Goal: Information Seeking & Learning: Learn about a topic

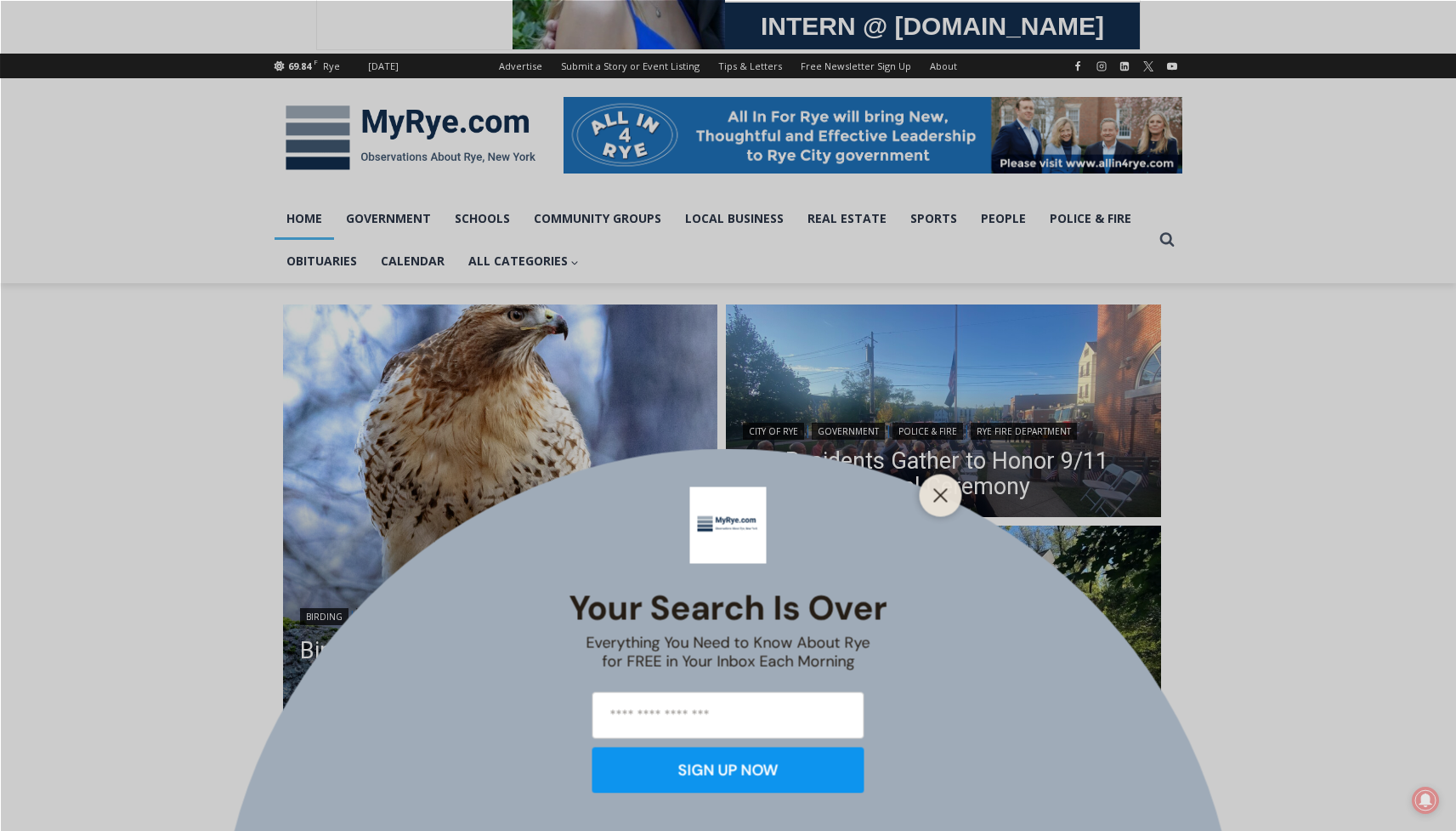
scroll to position [173, 0]
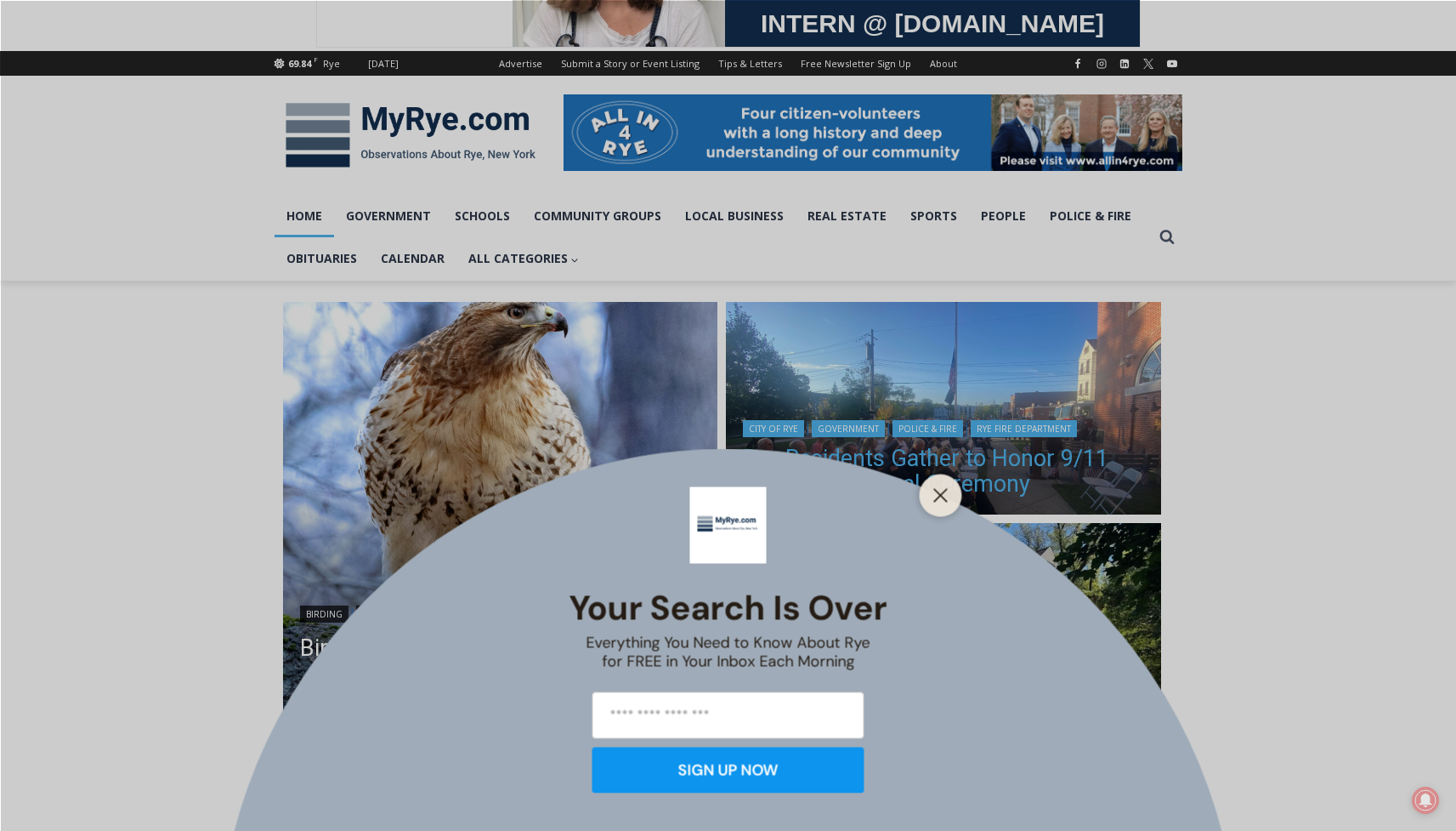
click at [940, 498] on icon "Close" at bounding box center [941, 494] width 15 height 15
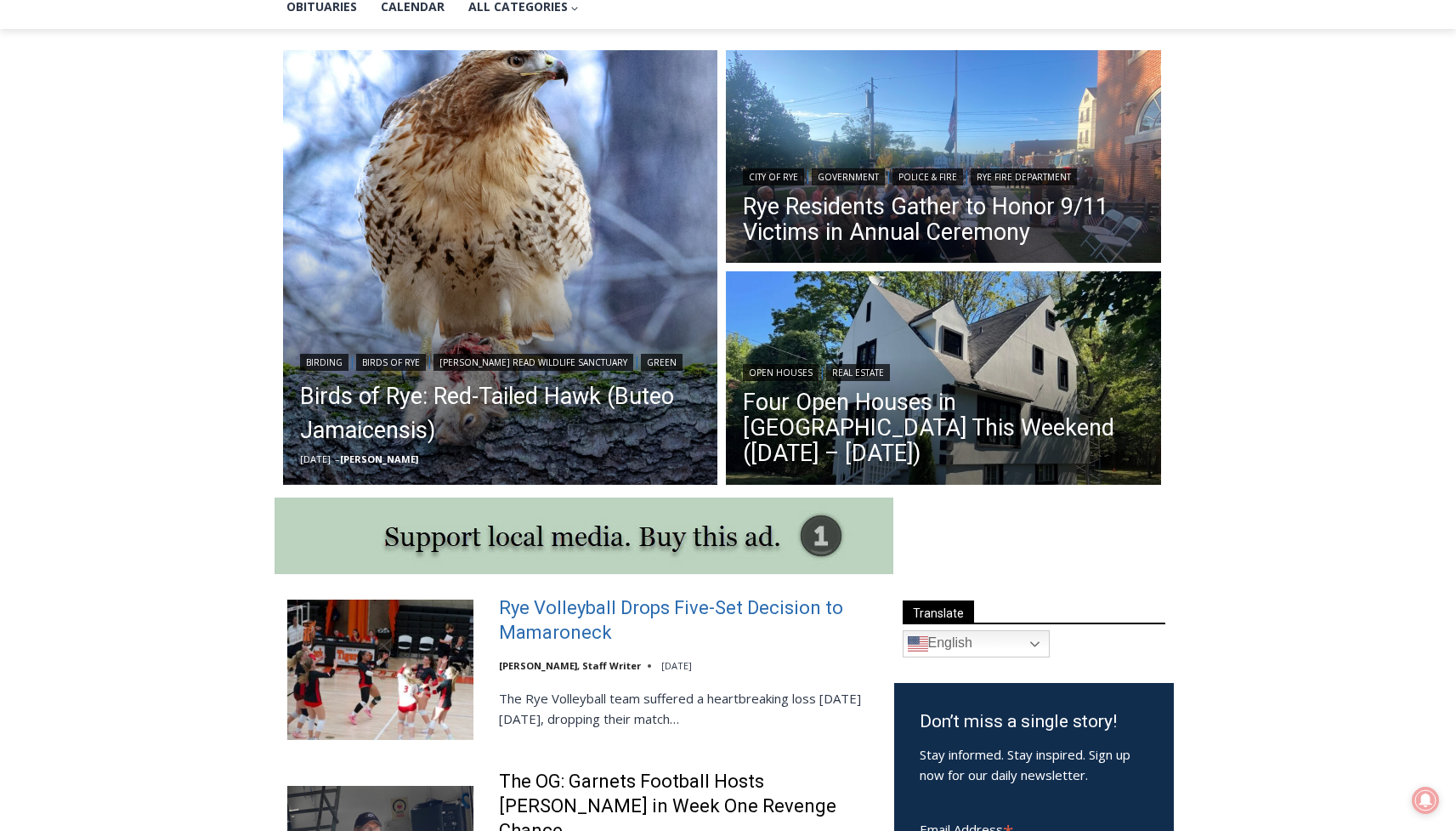
scroll to position [426, 0]
click at [567, 609] on link "Rye Volleyball Drops Five-Set Decision to Mamaroneck" at bounding box center [685, 619] width 374 height 48
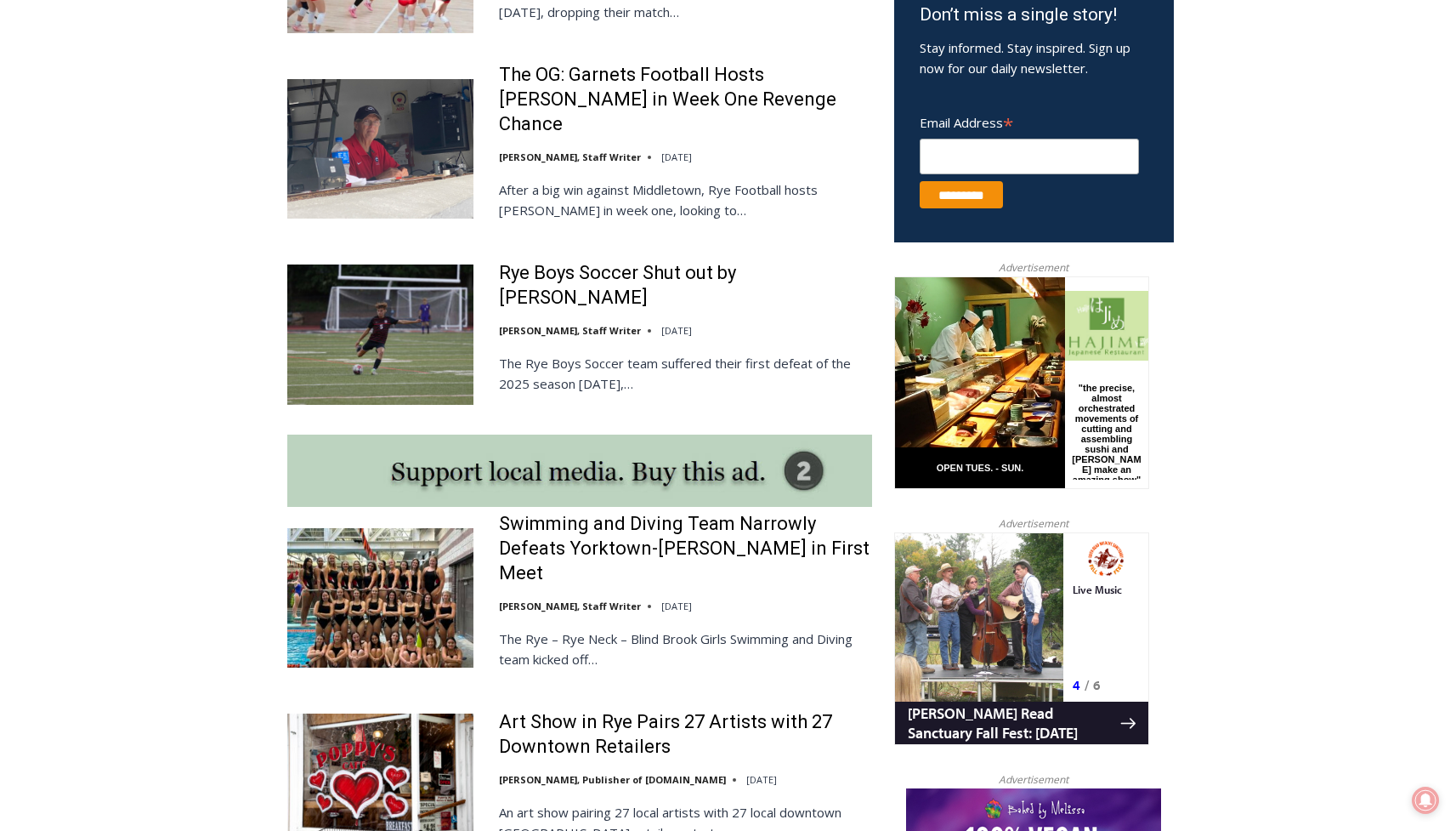
scroll to position [1133, 0]
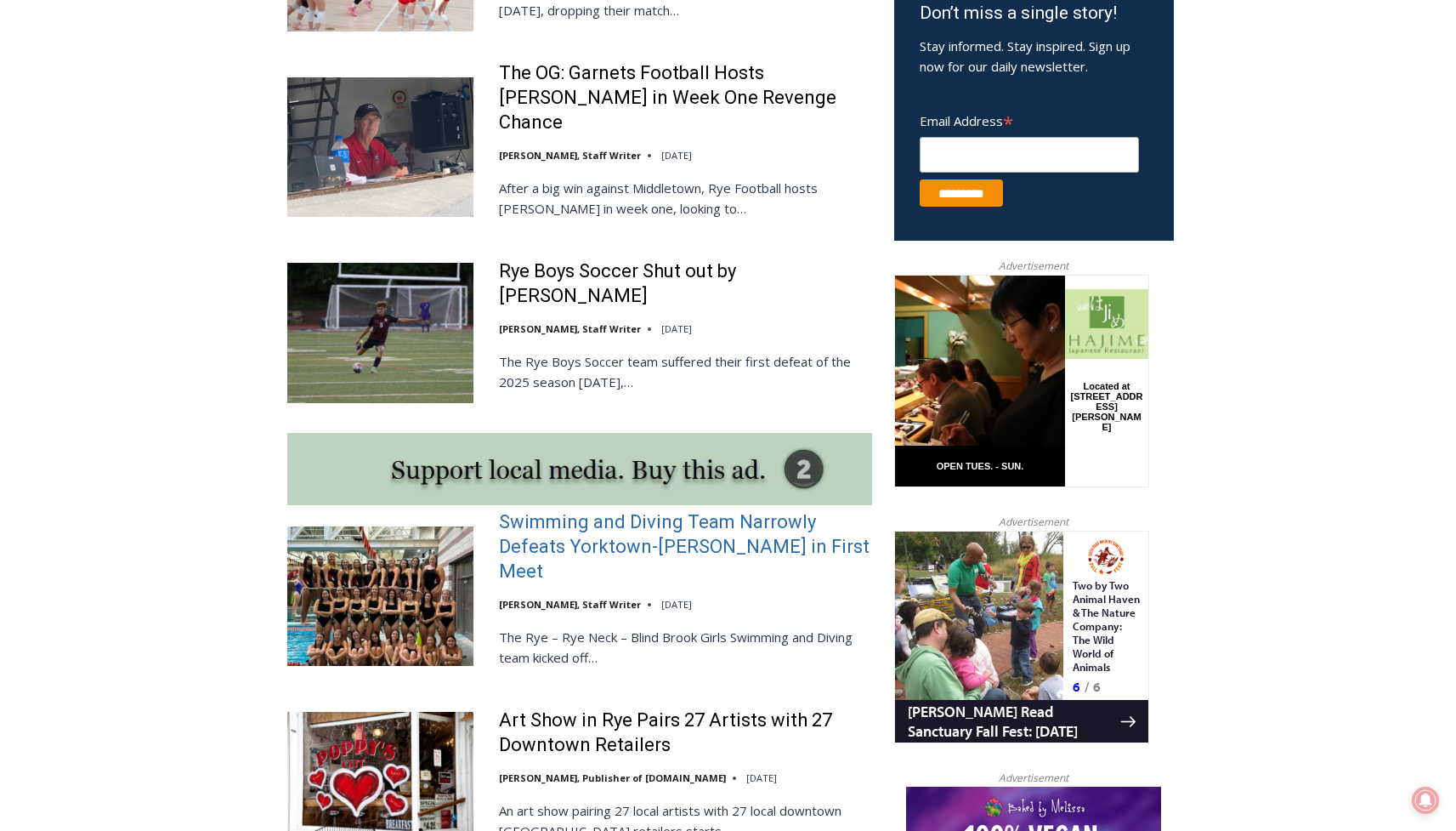
click at [587, 511] on link "Swimming and Diving Team Narrowly Defeats Yorktown-Somers in First Meet" at bounding box center [685, 547] width 374 height 73
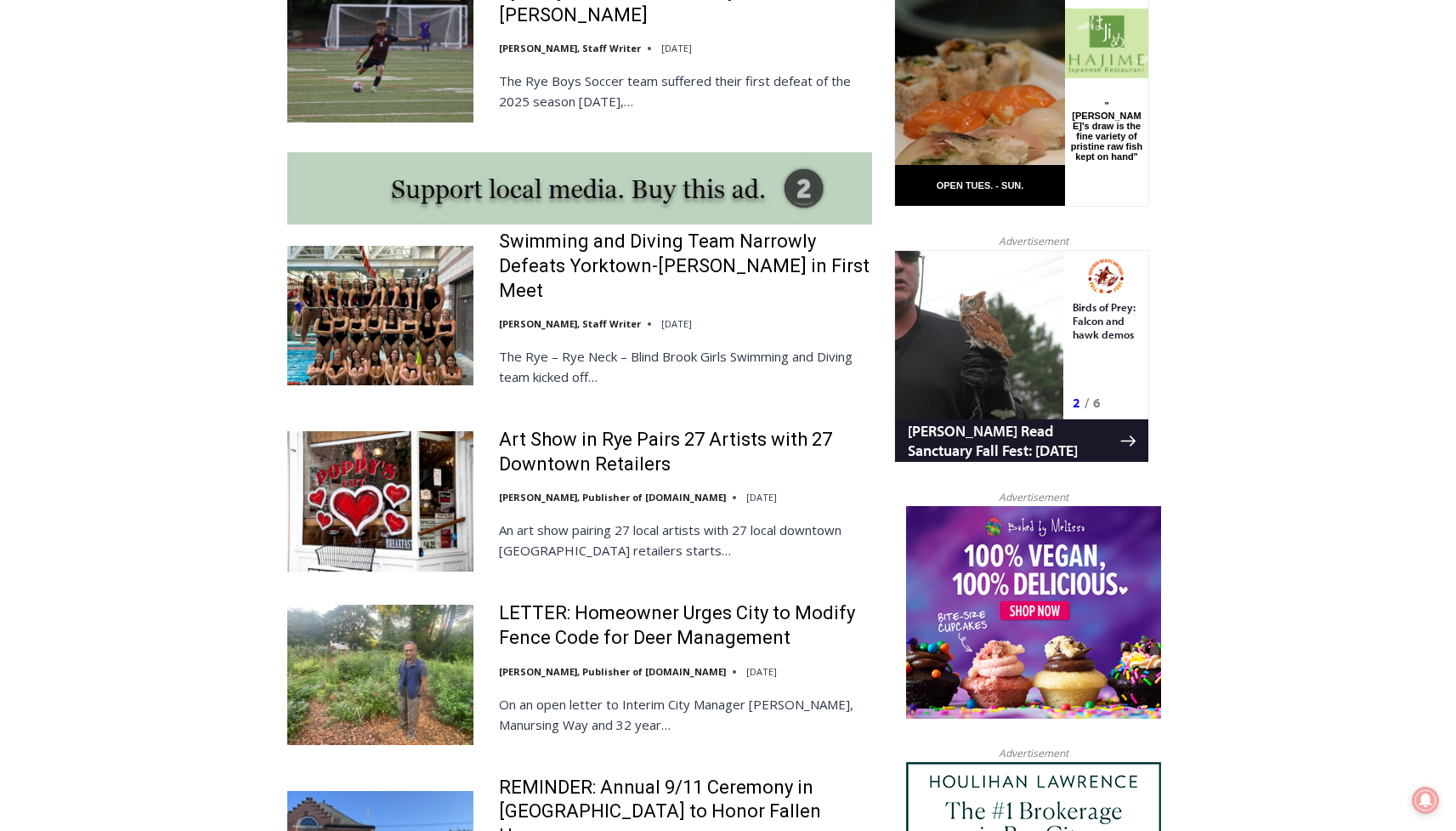
scroll to position [1420, 0]
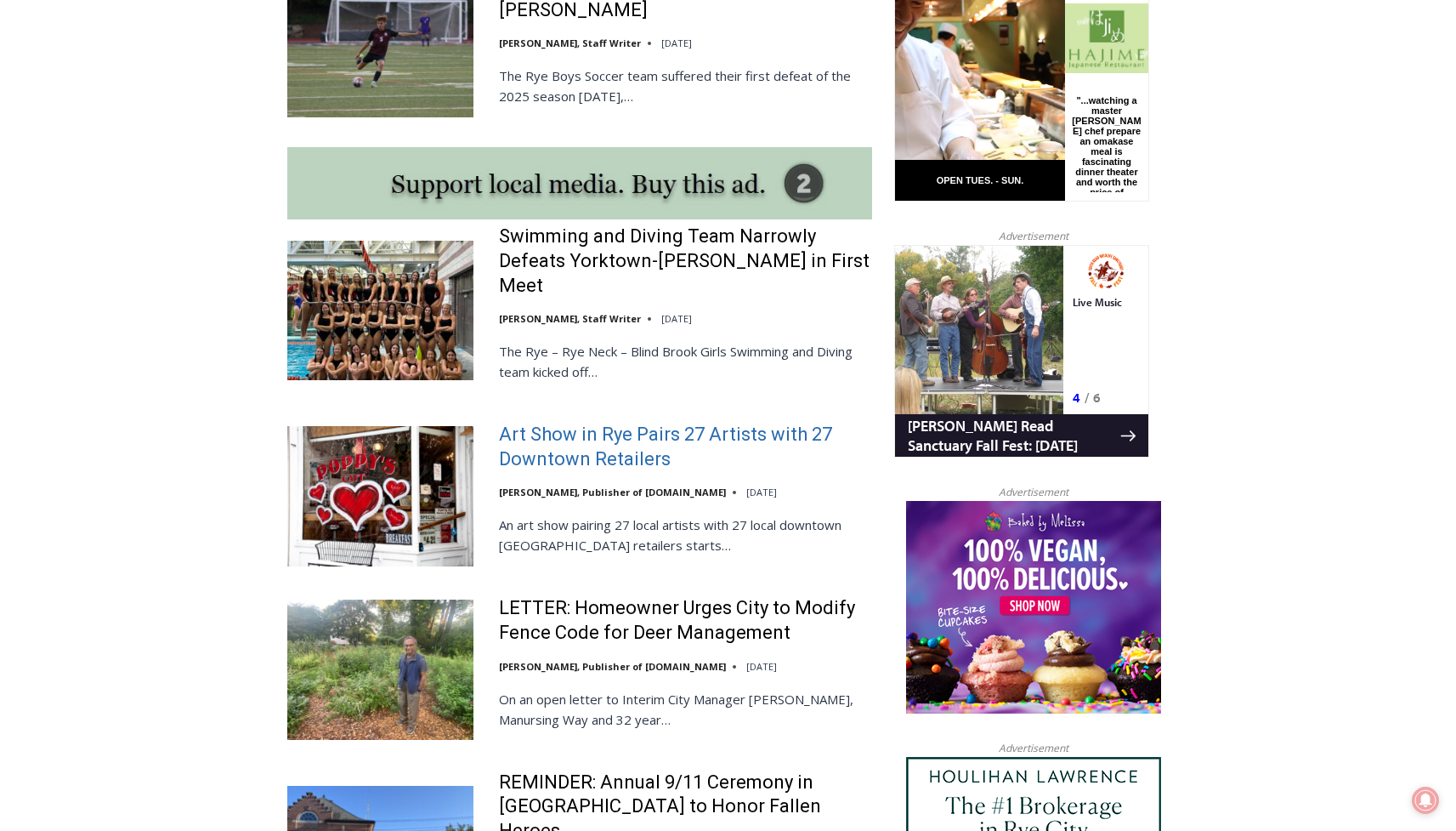
click at [599, 423] on link "Art Show in Rye Pairs 27 Artists with 27 Downtown Retailers" at bounding box center [685, 447] width 374 height 48
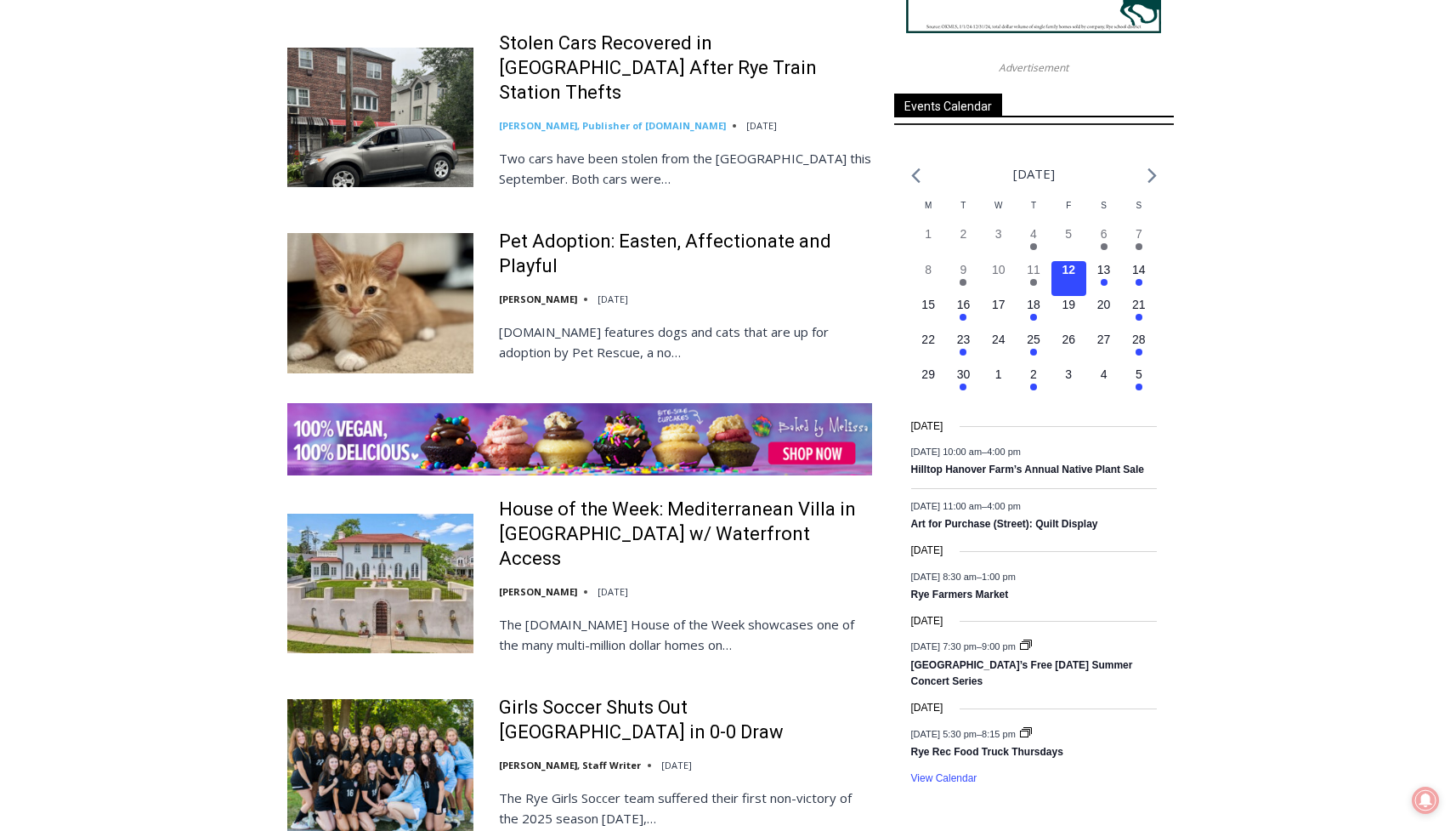
scroll to position [2369, 0]
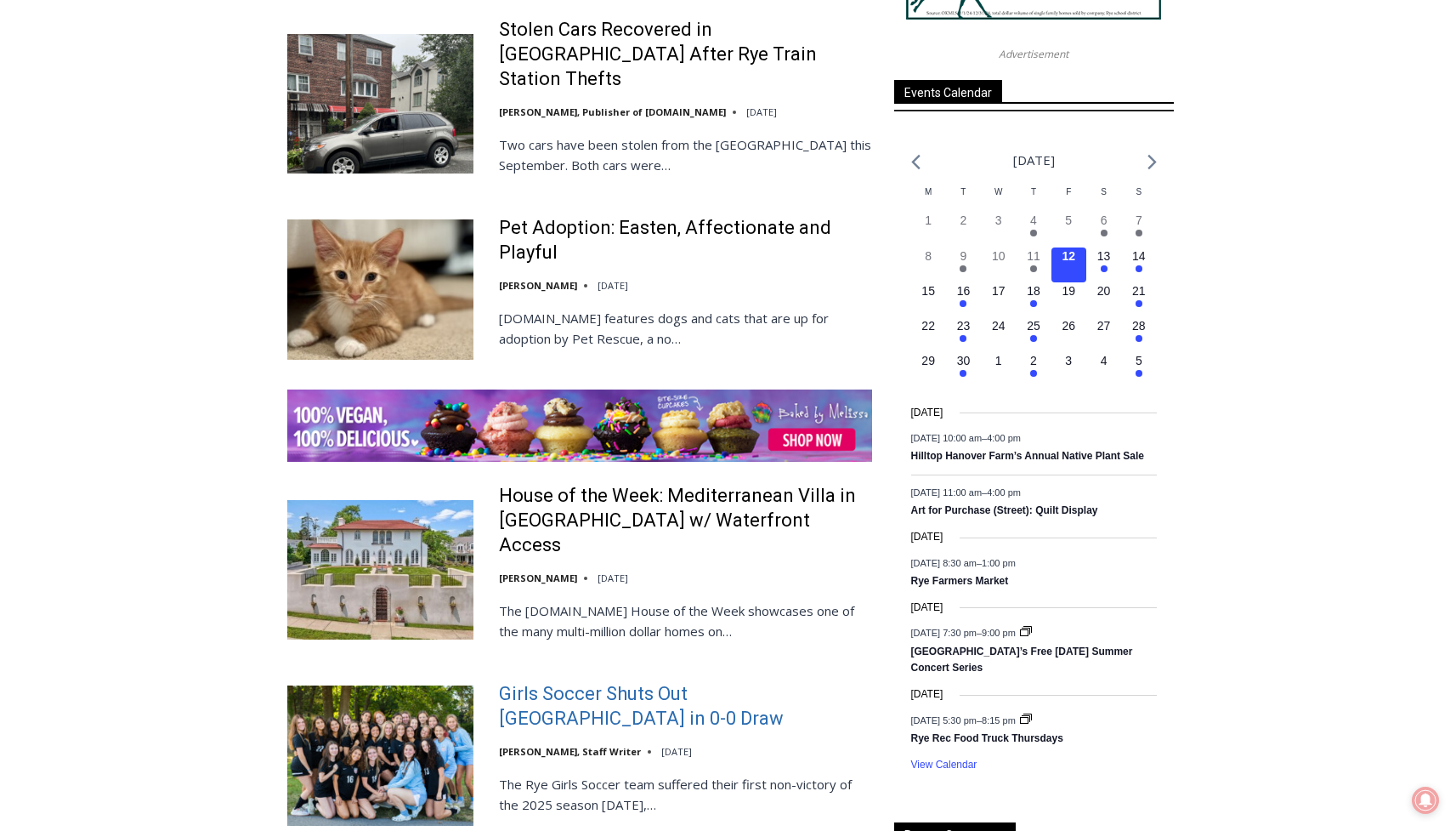
click at [575, 682] on link "Girls Soccer Shuts Out Eastchester in 0-0 Draw" at bounding box center [685, 705] width 374 height 48
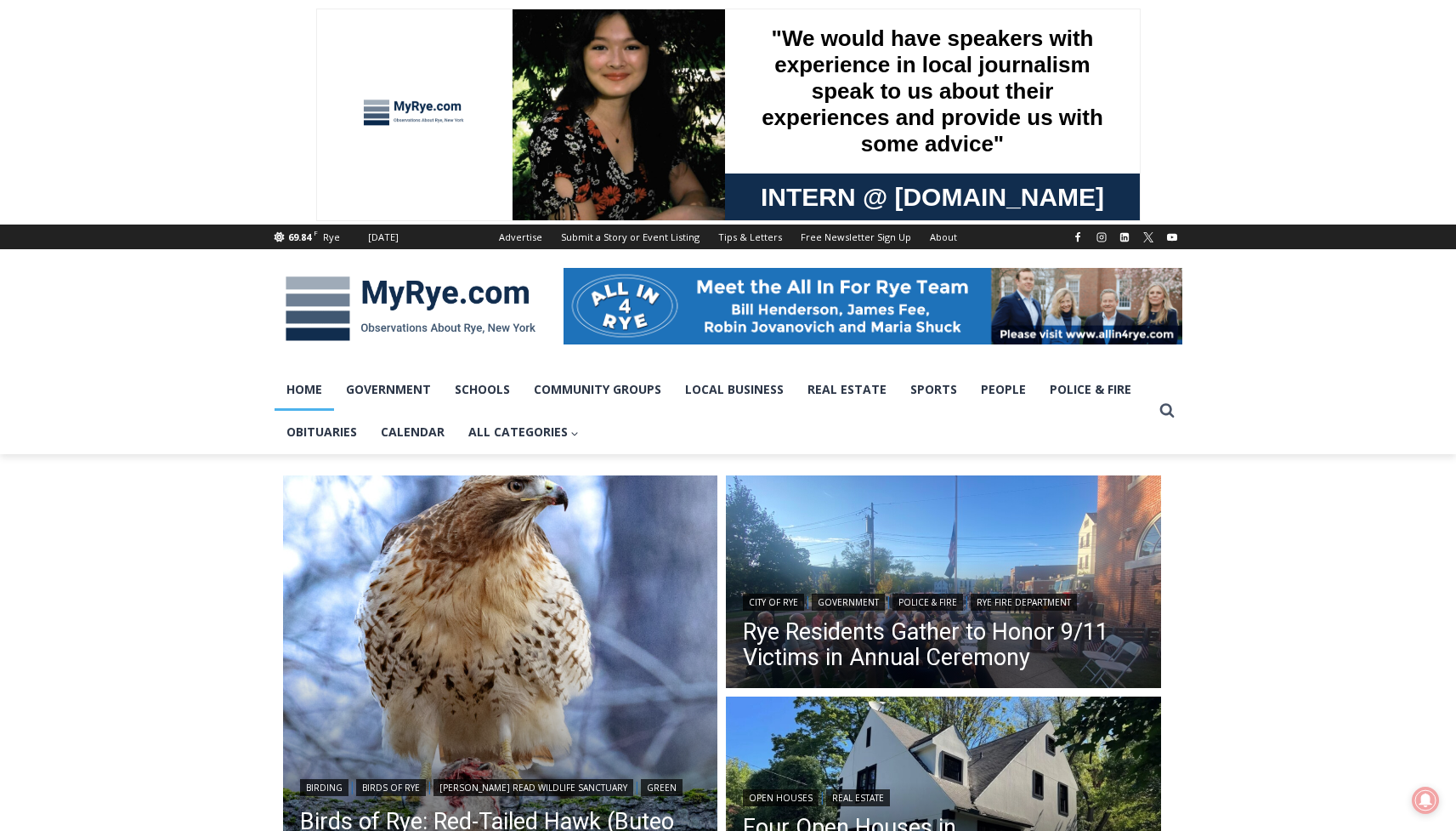
scroll to position [0, 0]
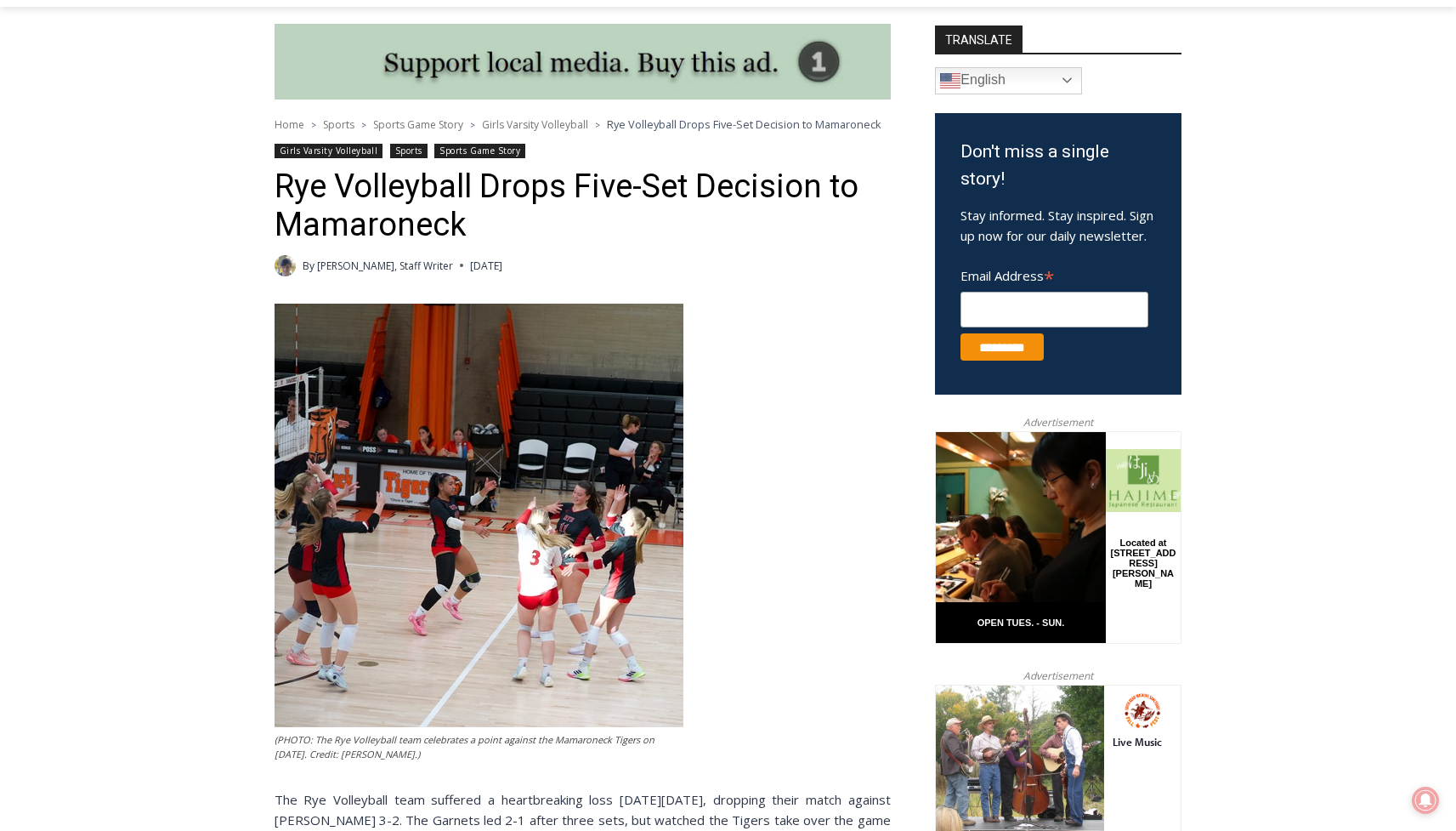
scroll to position [421, 0]
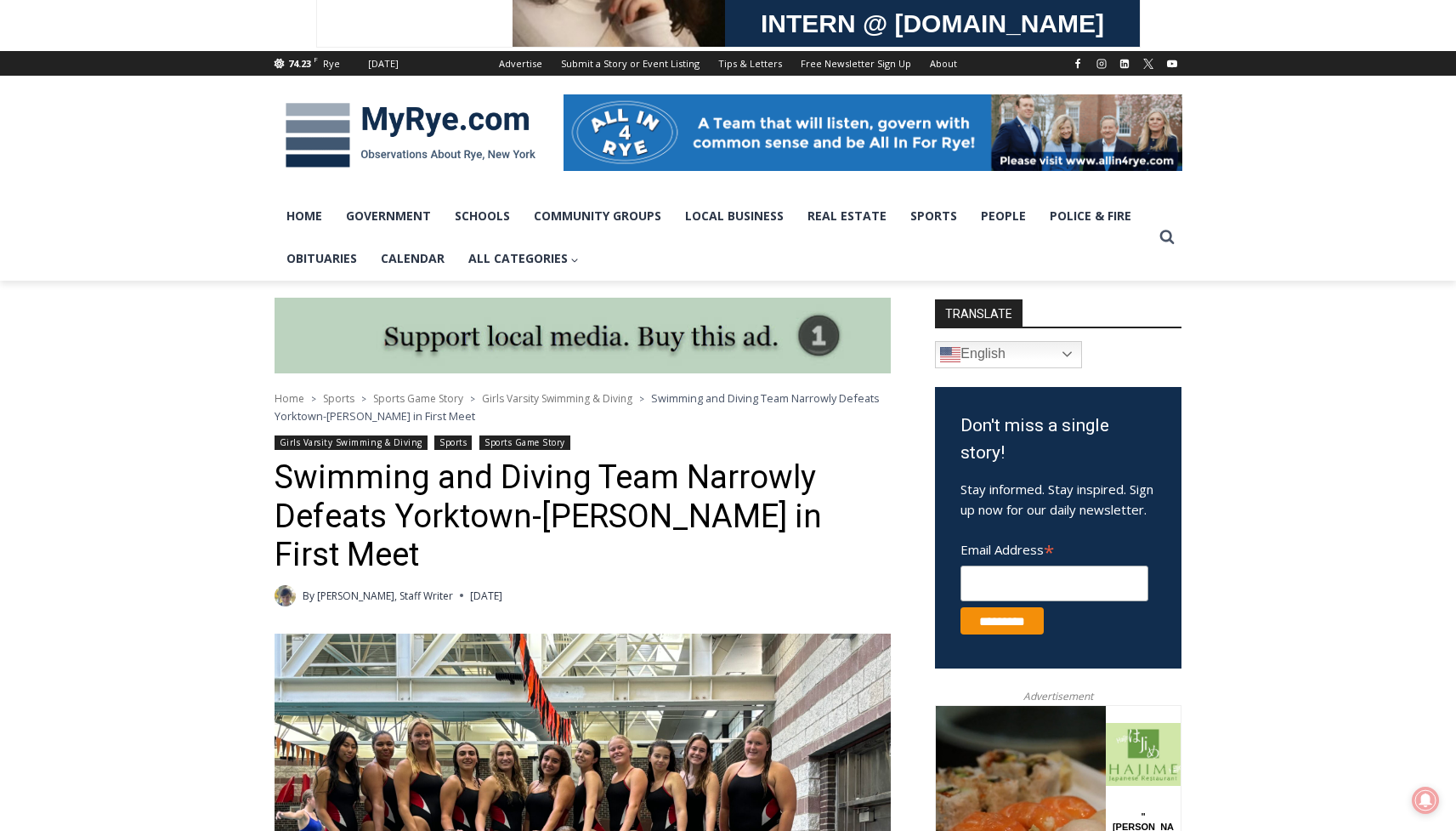
scroll to position [169, 0]
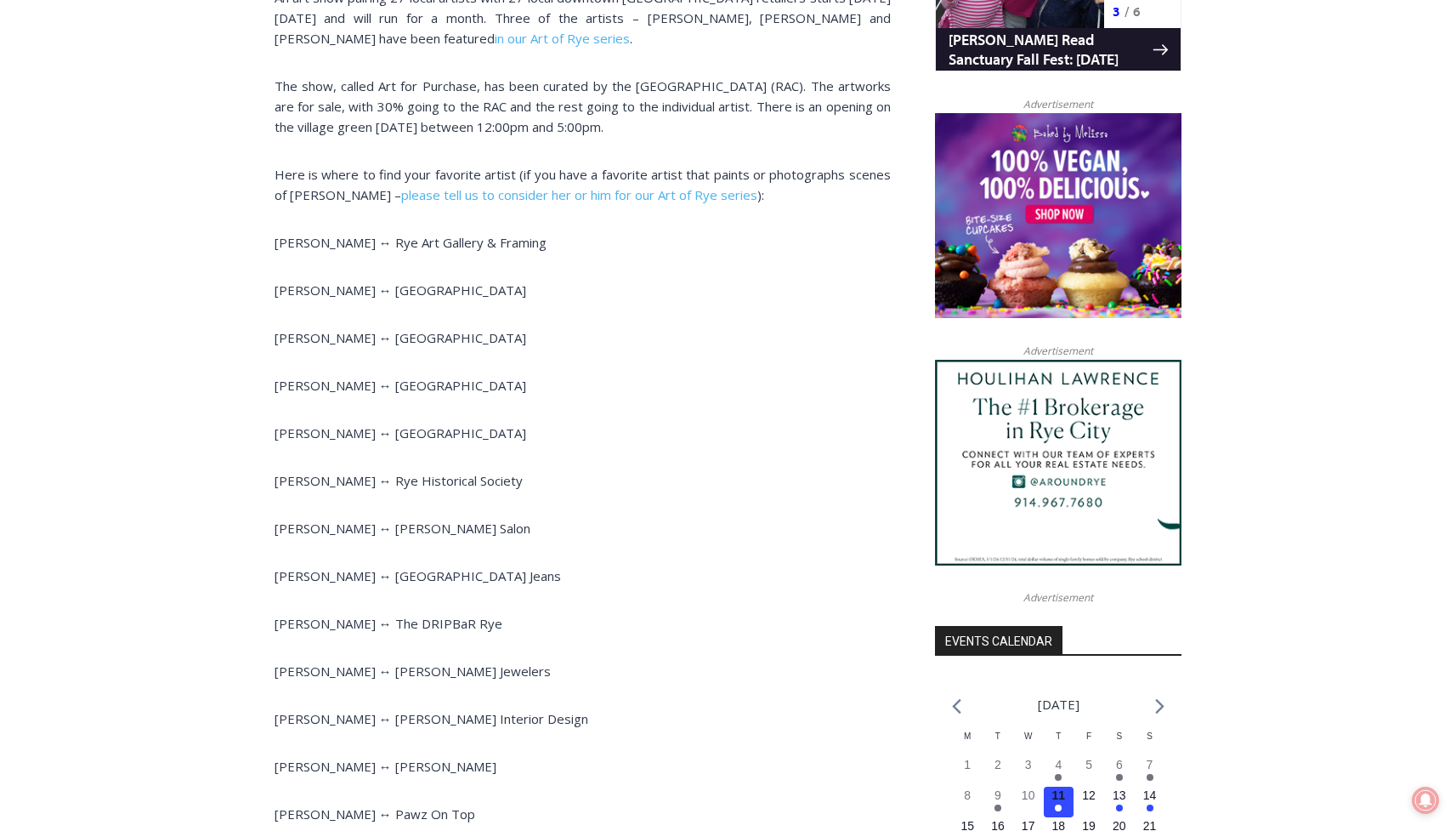
scroll to position [1268, 0]
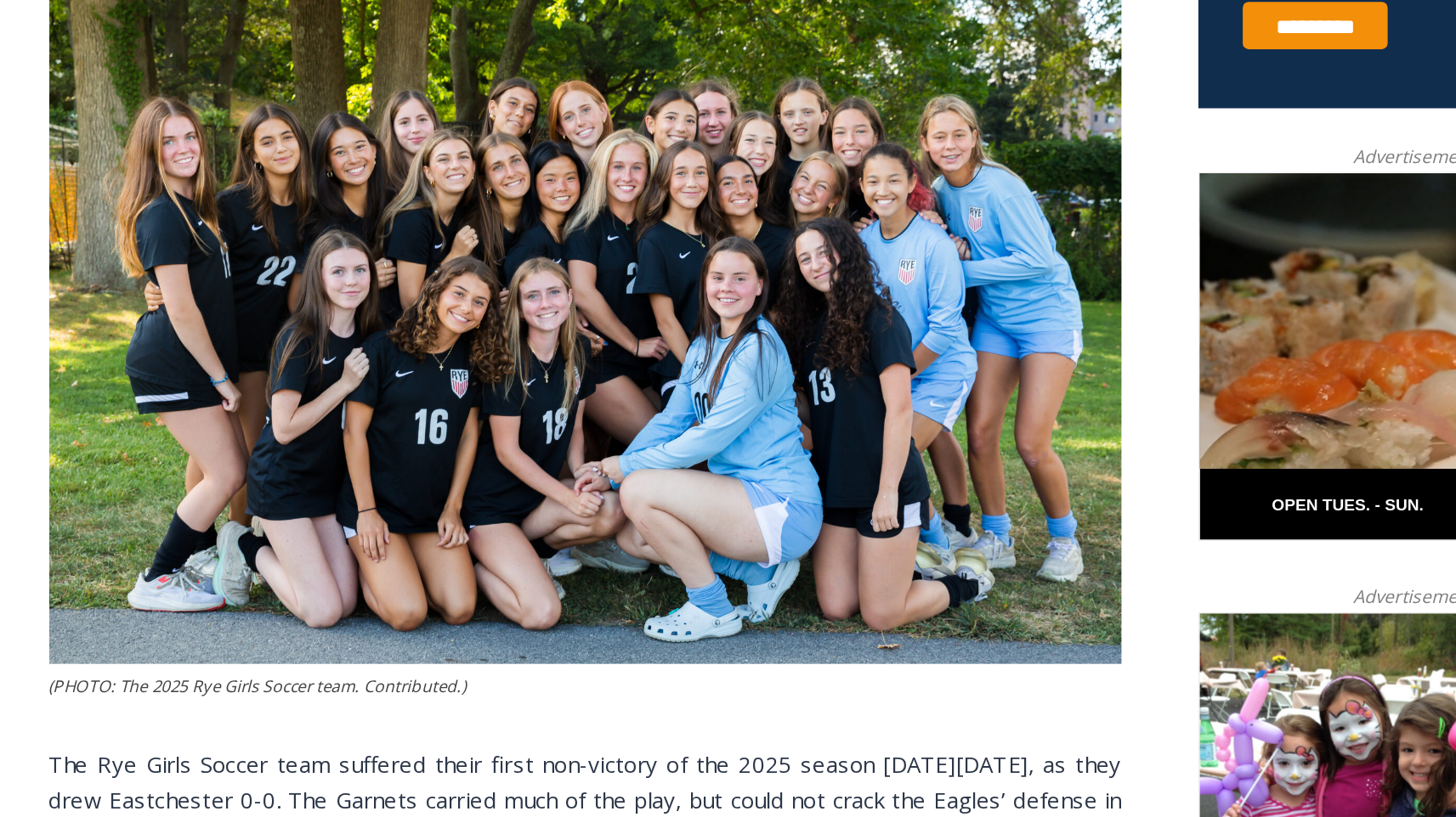
scroll to position [761, 0]
